Goal: Task Accomplishment & Management: Manage account settings

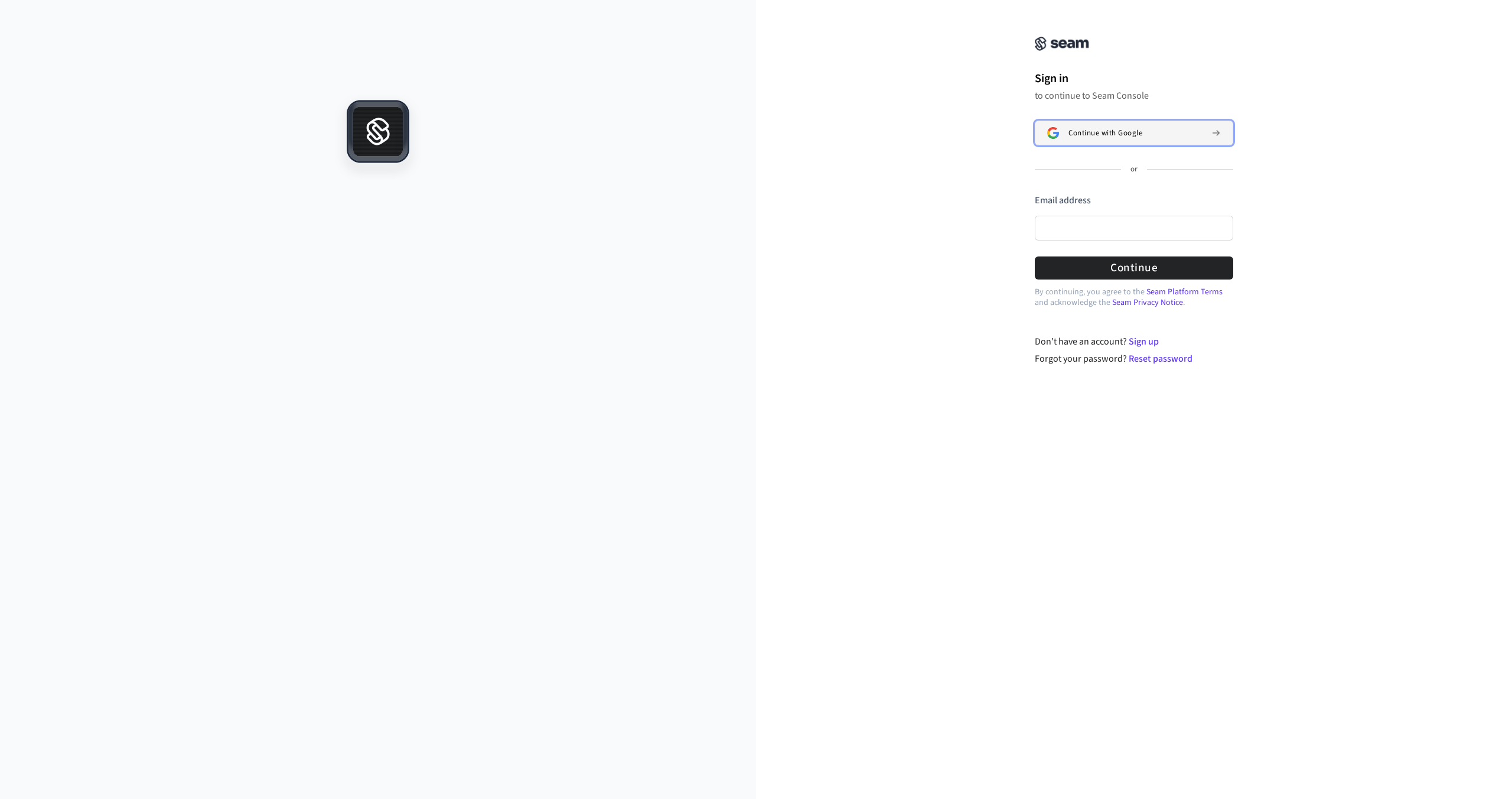
click at [1122, 134] on span "Continue with Google" at bounding box center [1105, 133] width 74 height 9
click at [348, 128] on icon at bounding box center [378, 132] width 63 height 63
